Goal: Task Accomplishment & Management: Use online tool/utility

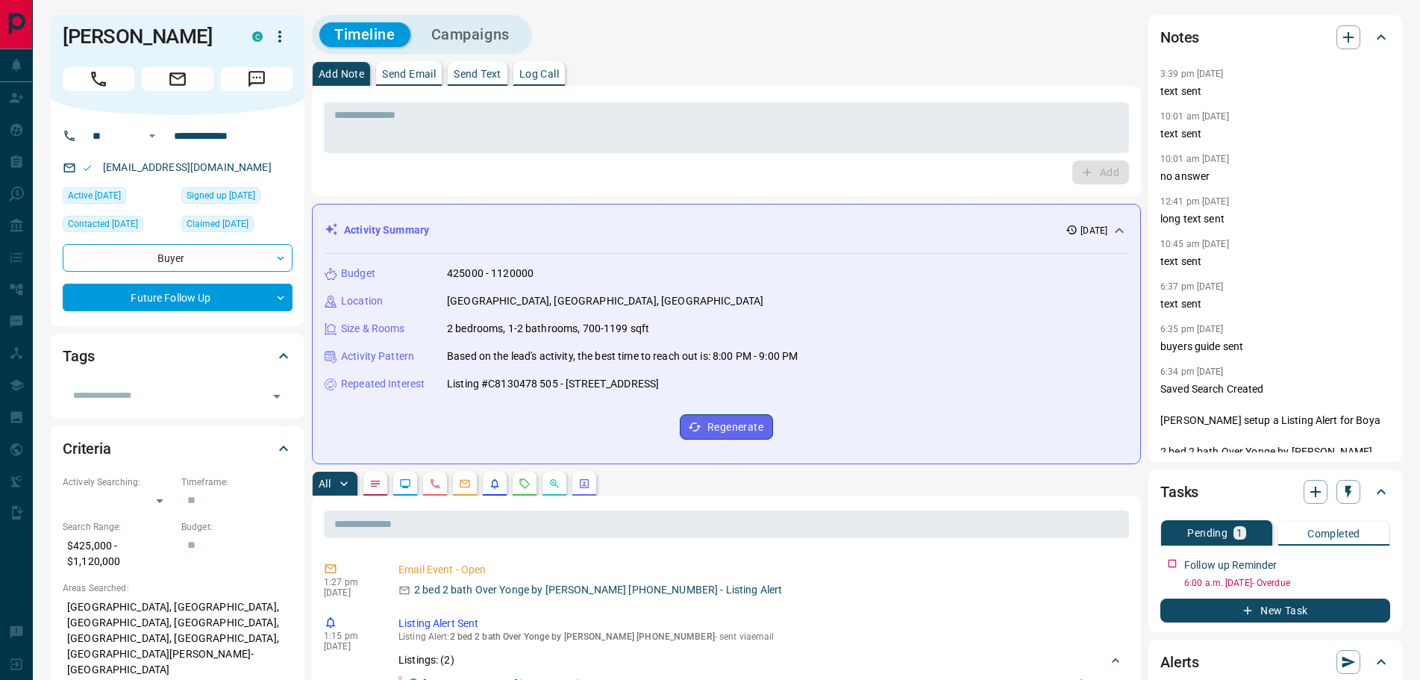
click at [376, 478] on icon "Notes" at bounding box center [375, 483] width 12 height 12
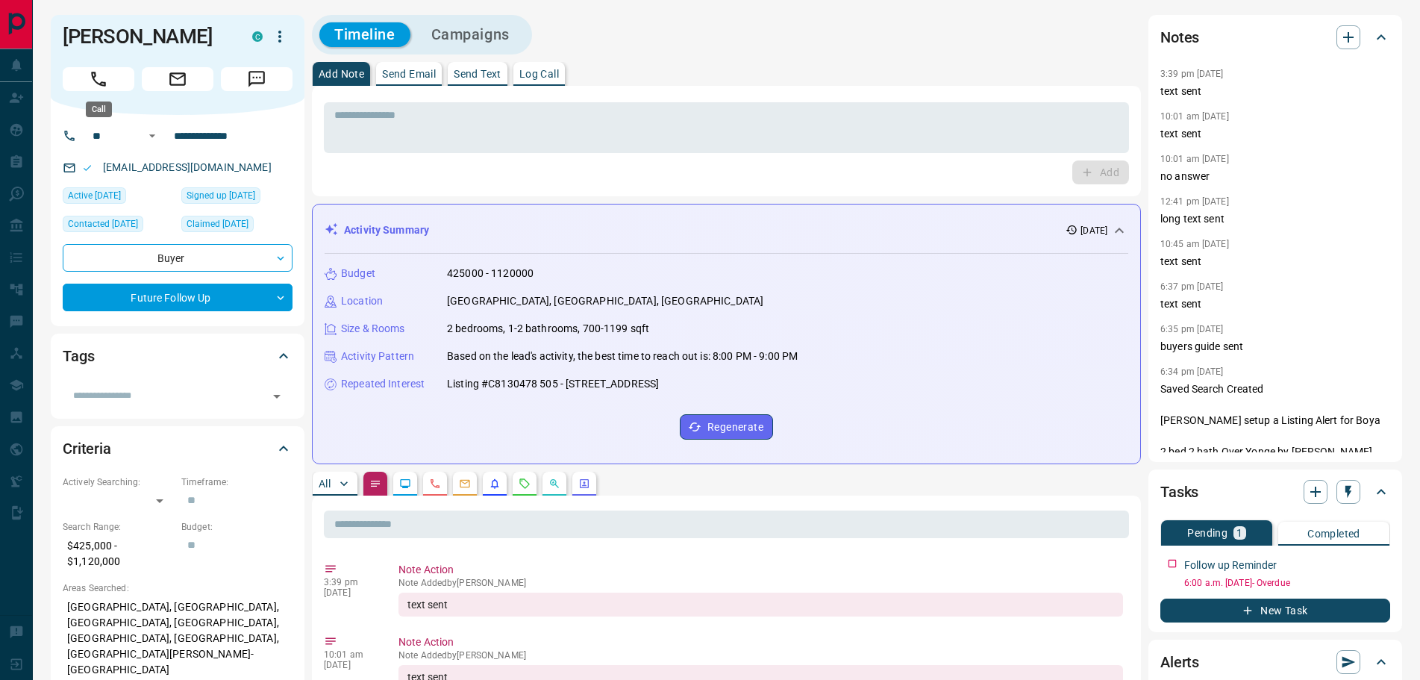
click at [93, 81] on icon "Call" at bounding box center [98, 78] width 19 height 19
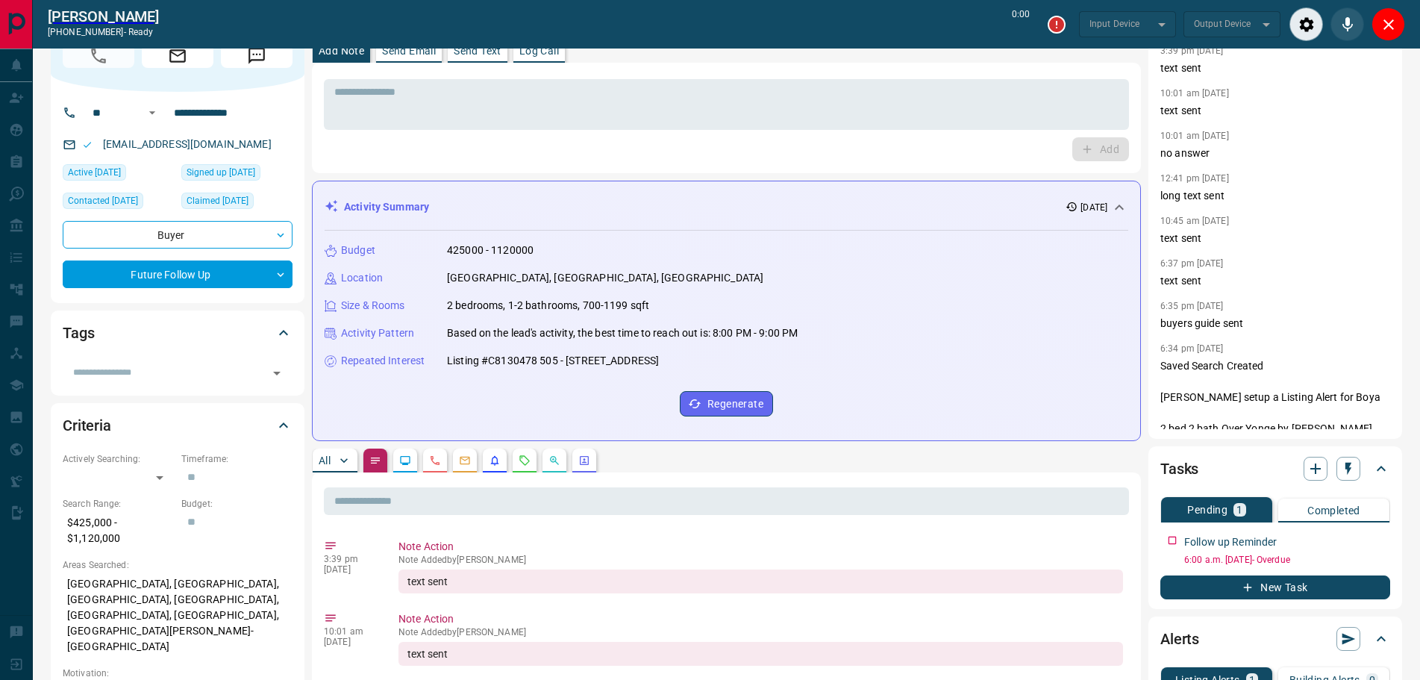
scroll to position [224, 0]
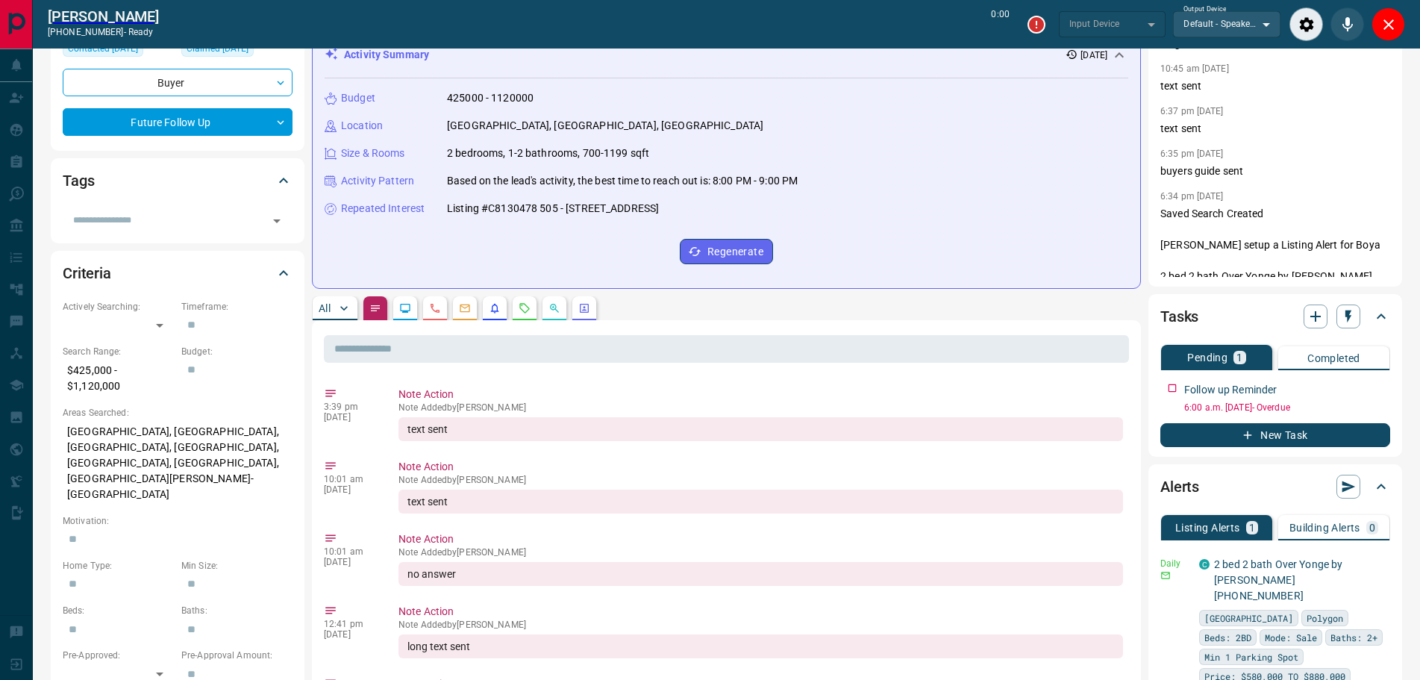
type input "*******"
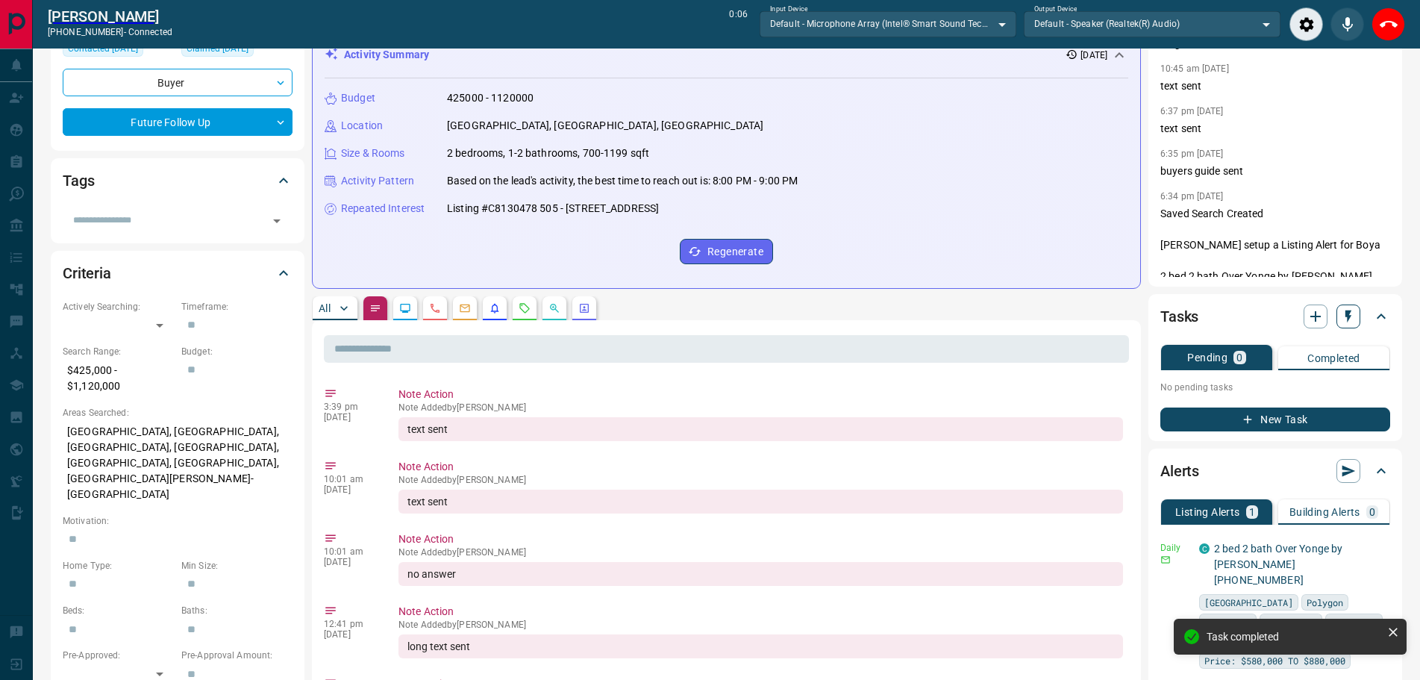
click at [1344, 318] on icon "button" at bounding box center [1348, 316] width 15 height 15
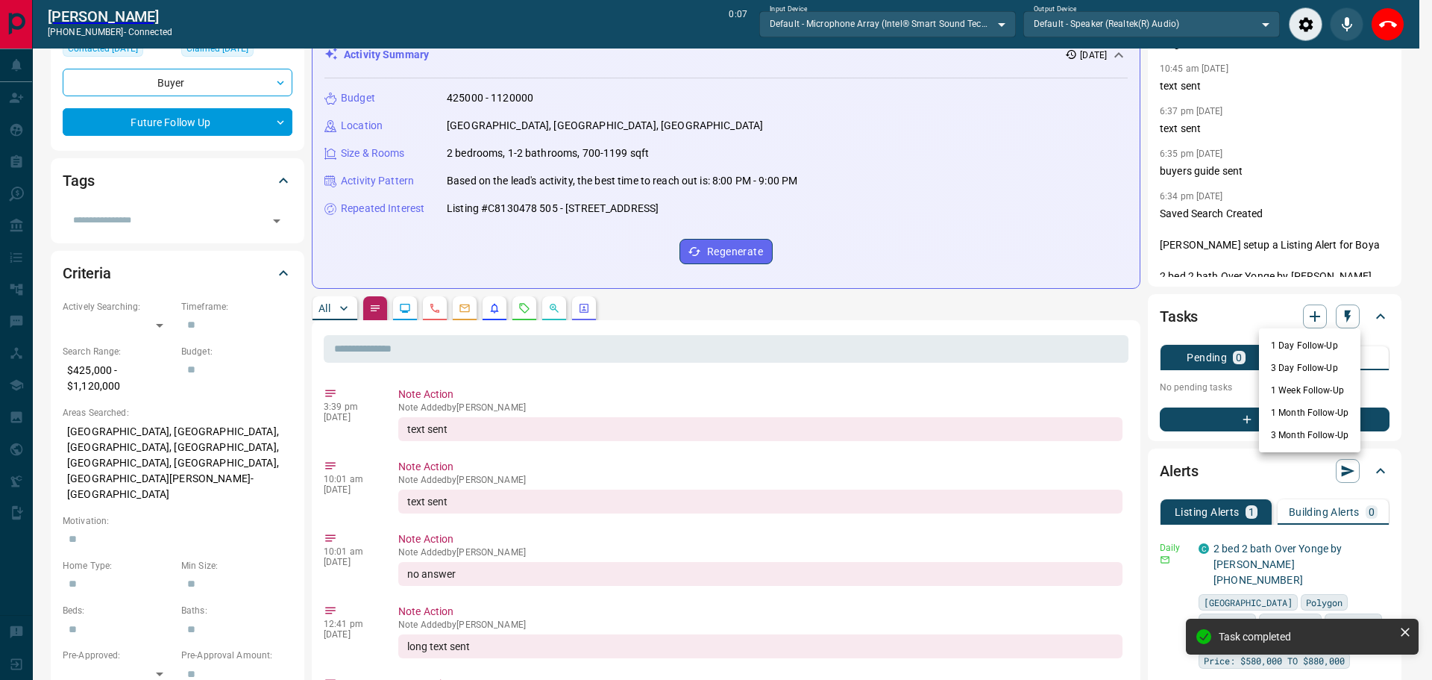
click at [1290, 413] on li "1 Month Follow-Up" at bounding box center [1309, 412] width 101 height 22
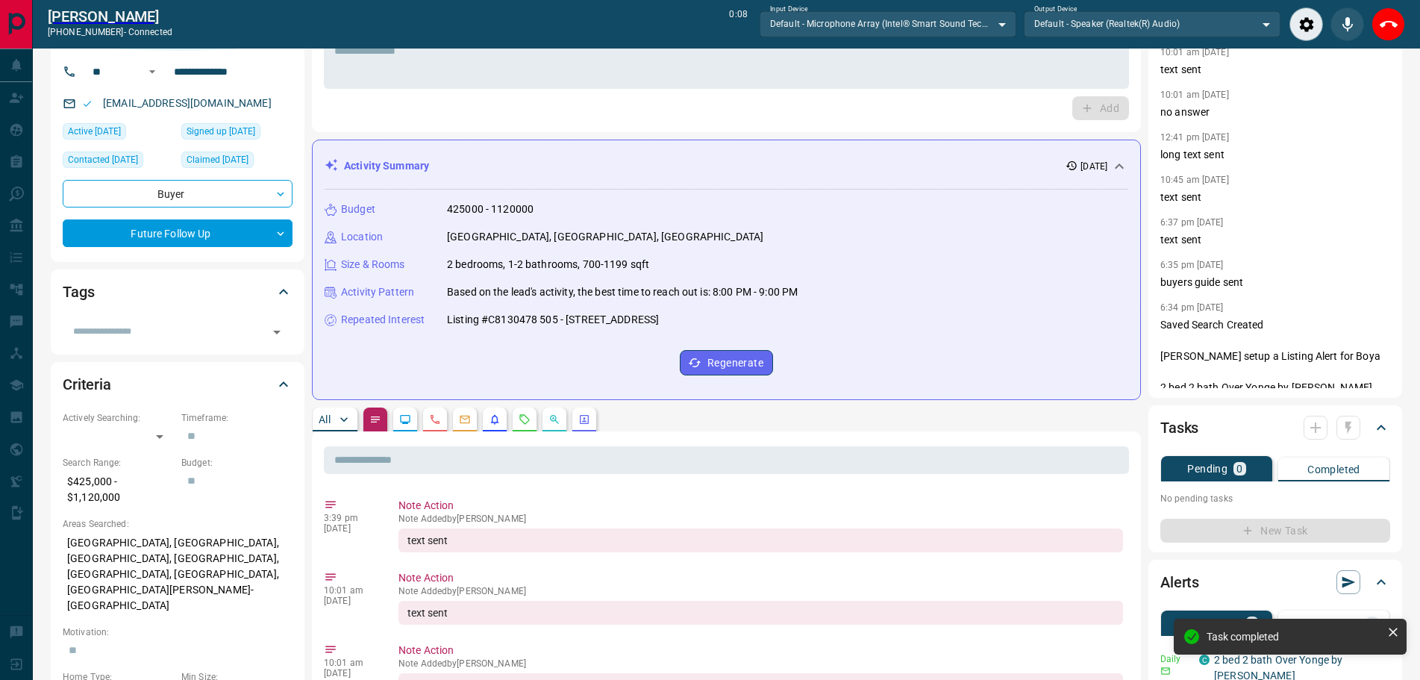
scroll to position [0, 0]
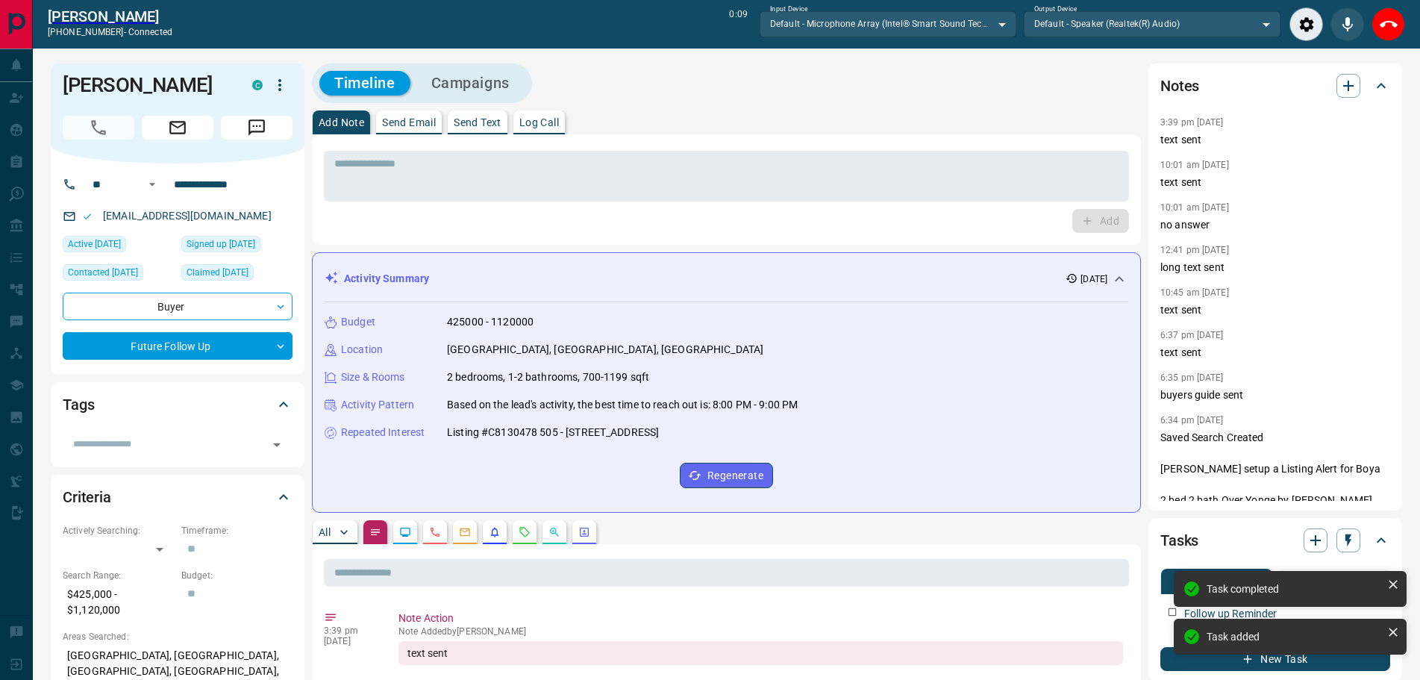
click at [336, 530] on button "All" at bounding box center [335, 532] width 45 height 24
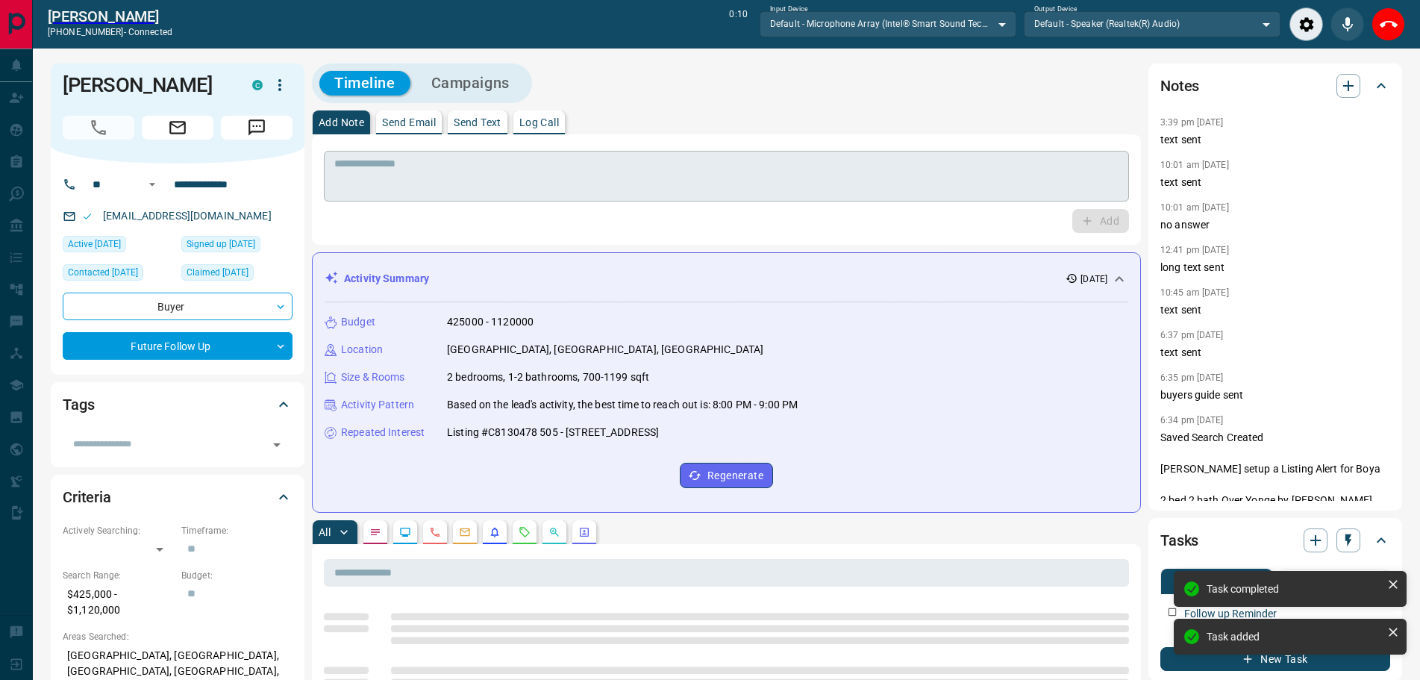
click at [412, 177] on textarea at bounding box center [726, 176] width 784 height 38
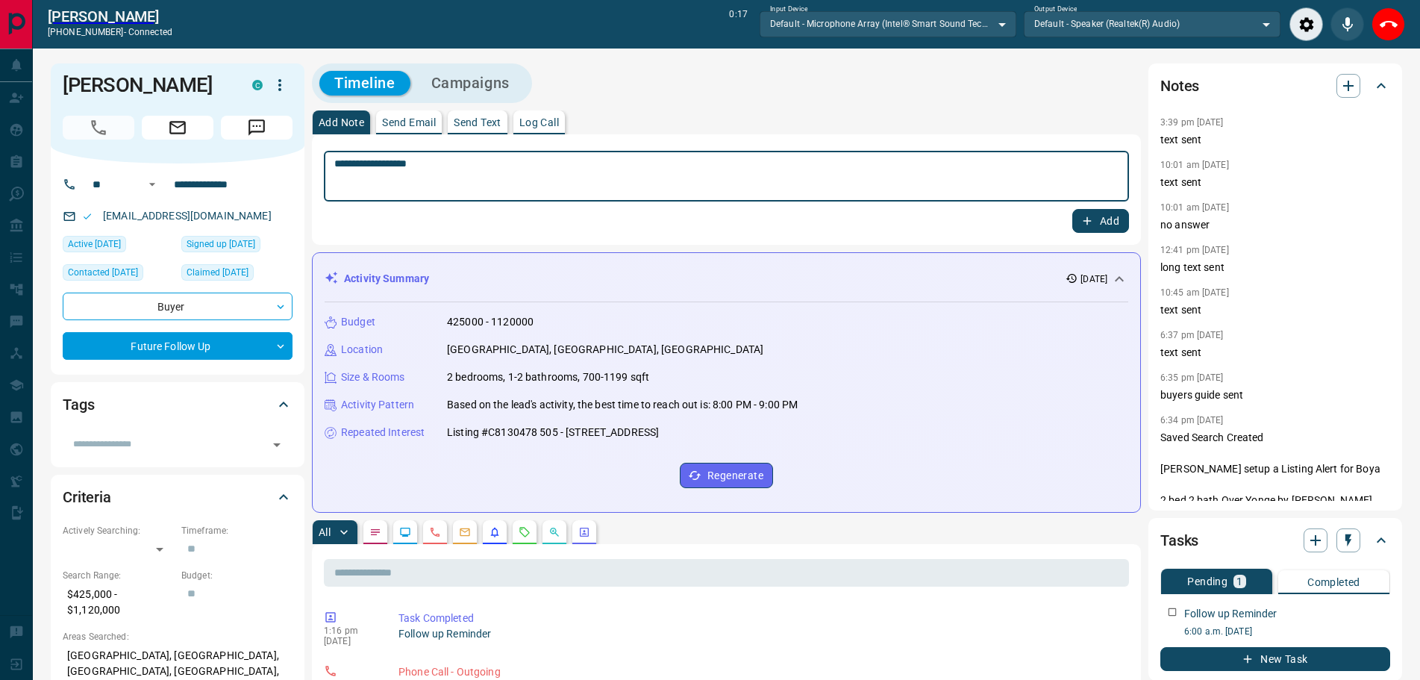
type textarea "**********"
click at [1097, 216] on button "Add" at bounding box center [1100, 221] width 57 height 24
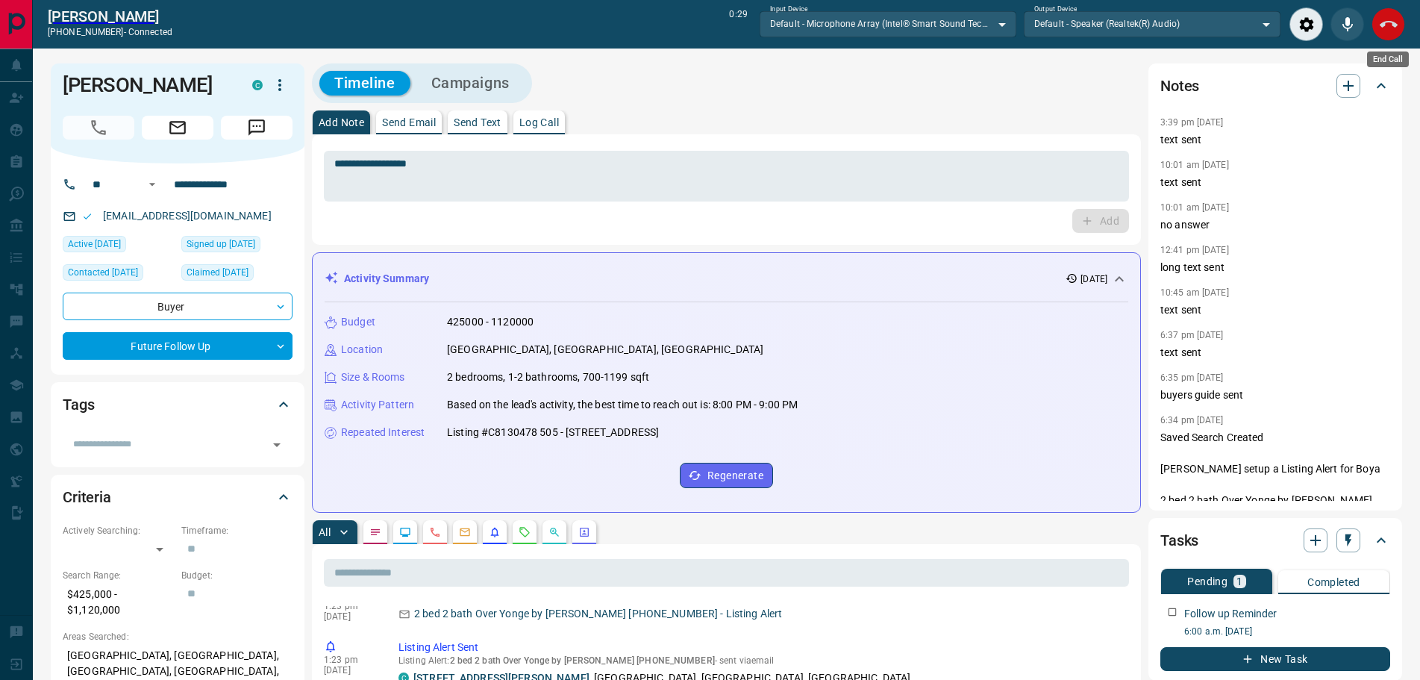
click at [1380, 21] on icon "End Call" at bounding box center [1389, 25] width 18 height 18
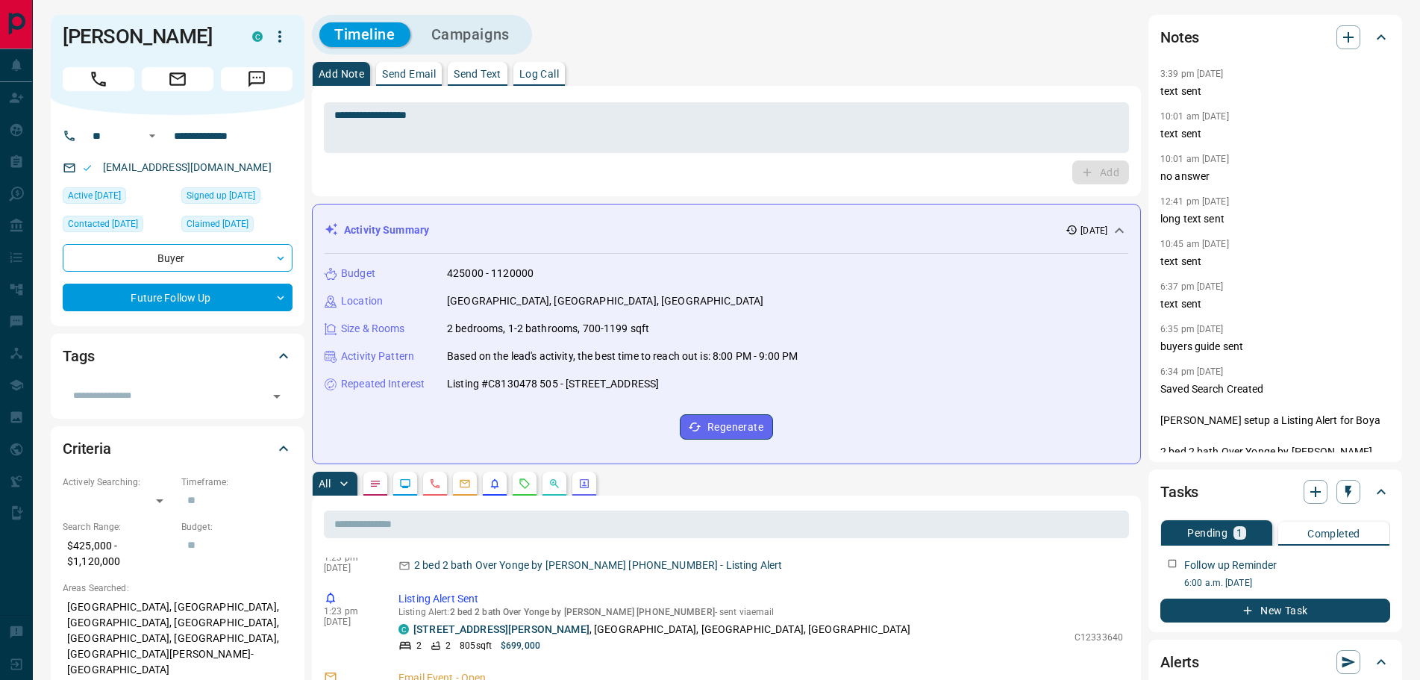
scroll to position [1092, 0]
